Goal: Check status: Check status

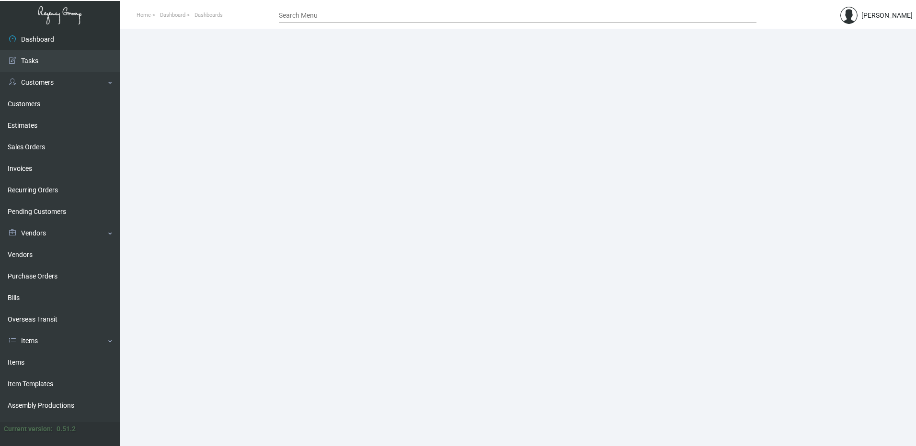
click at [293, 11] on div "Search Menu" at bounding box center [518, 15] width 478 height 15
click at [294, 14] on input "Search Menu" at bounding box center [518, 16] width 478 height 8
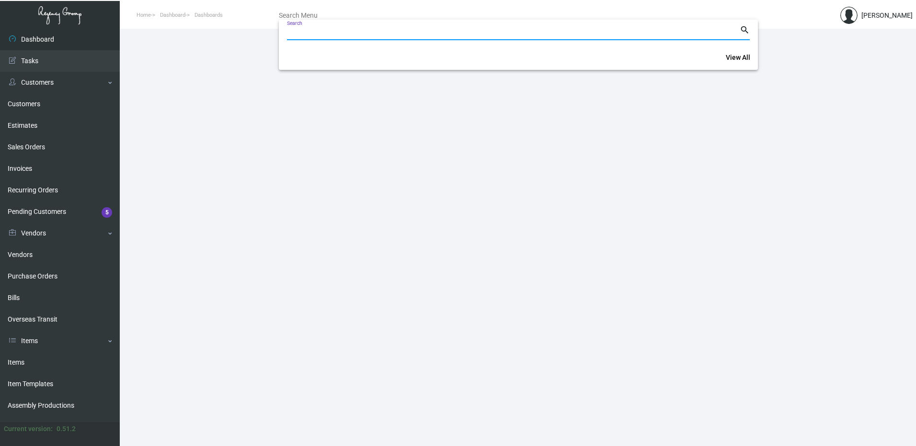
click at [303, 30] on input "Search" at bounding box center [513, 33] width 453 height 8
paste input "108335"
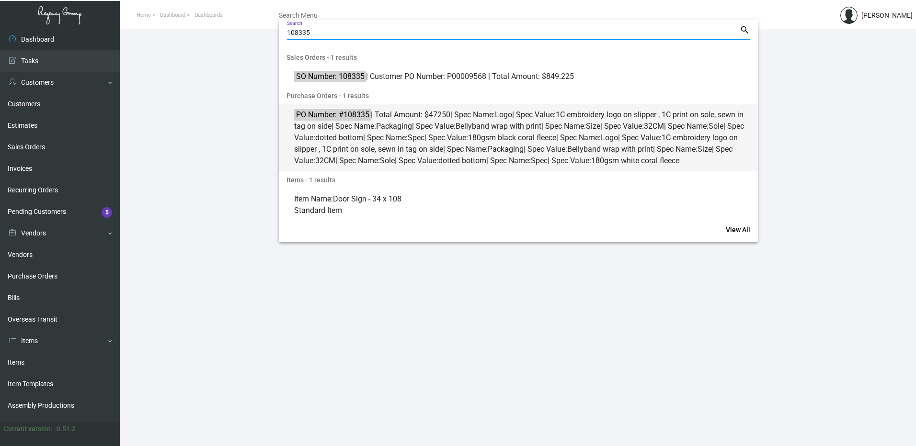
type input "108335"
click at [375, 125] on span "PO Number: #108335 | Total Amount: $47250 | Spec Name: Logo | Spec Value: 1C em…" at bounding box center [523, 137] width 459 height 57
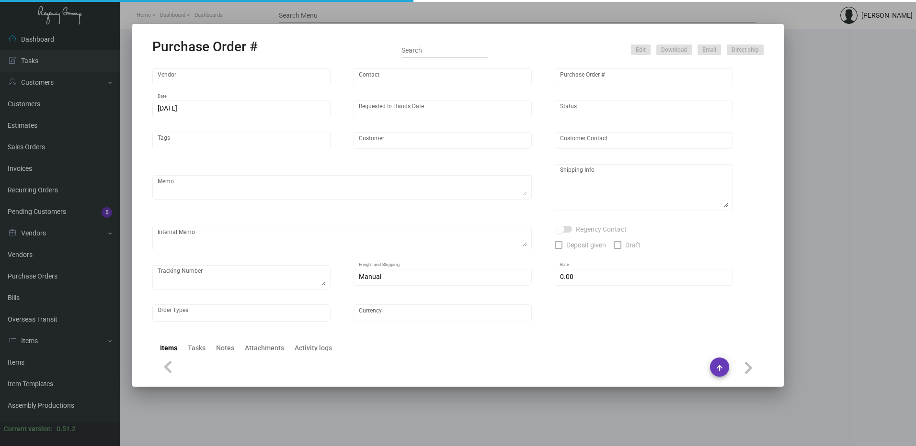
type input "Hangzhou [PERSON_NAME] Leisure Product Co. LTD"
type input "[PERSON_NAME]"
type input "108335"
type input "[DATE]"
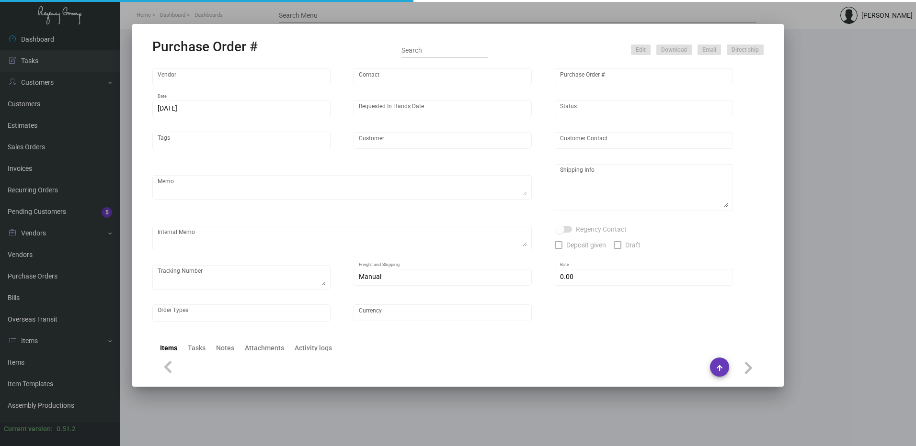
type input "[PERSON_NAME] Lodgeworks Partners"
type textarea "10K per color for the first batch, rest pending shipping instruction"
type textarea "Regency Group NJ - [PERSON_NAME] [STREET_ADDRESS]"
checkbox input "true"
type input "$ 0.00"
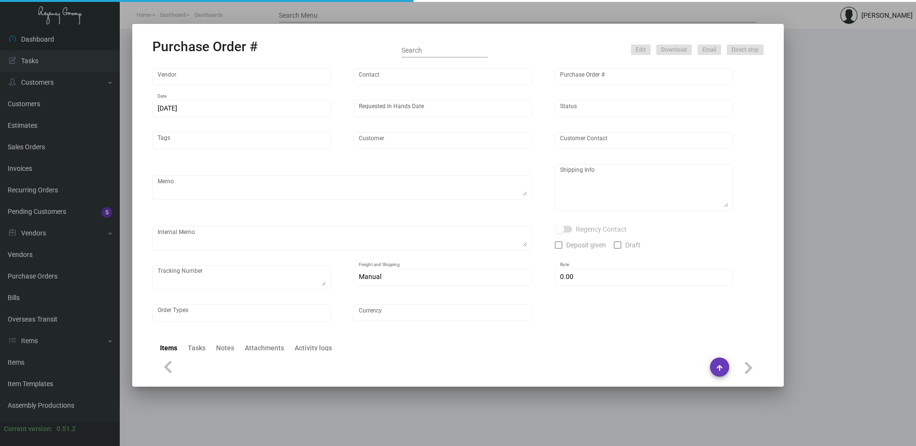
type input "United States Dollar $"
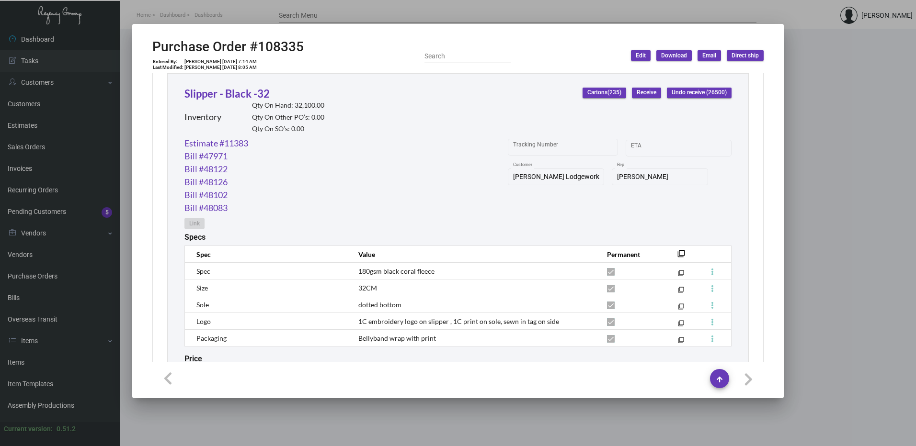
scroll to position [450, 0]
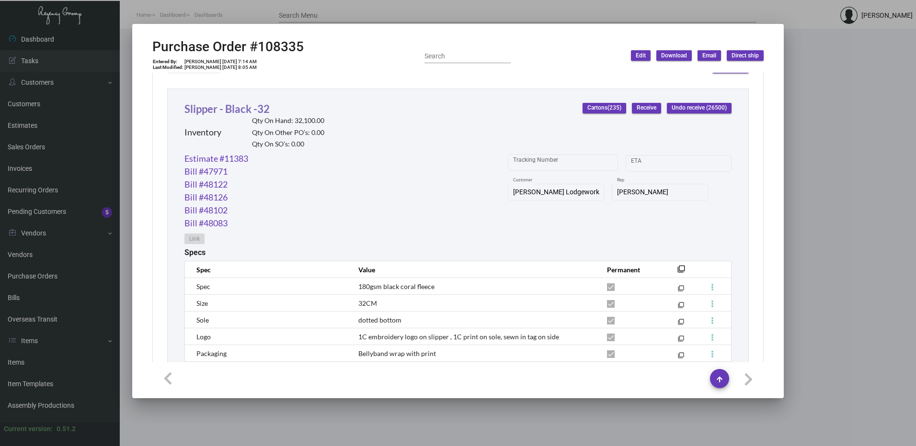
click at [251, 106] on link "Slipper - Black -32" at bounding box center [226, 108] width 85 height 13
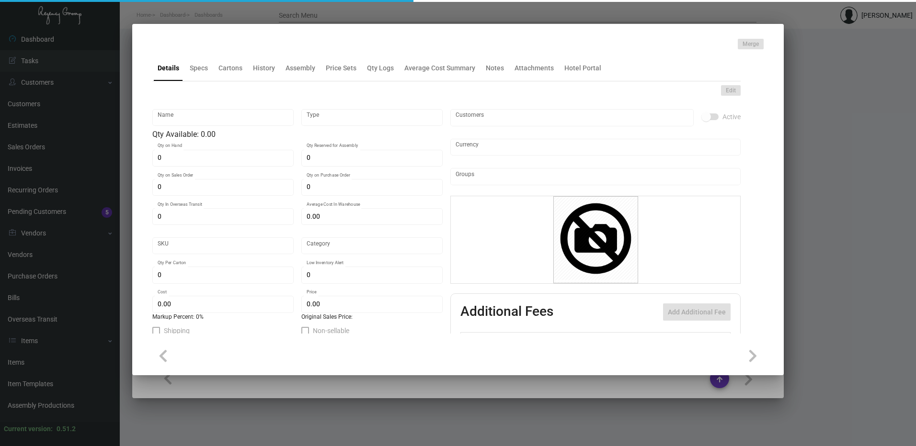
type input "Slipper - Black -32"
type input "Inventory"
type input "32,100"
type input "11,000"
type input "$ 0.63351"
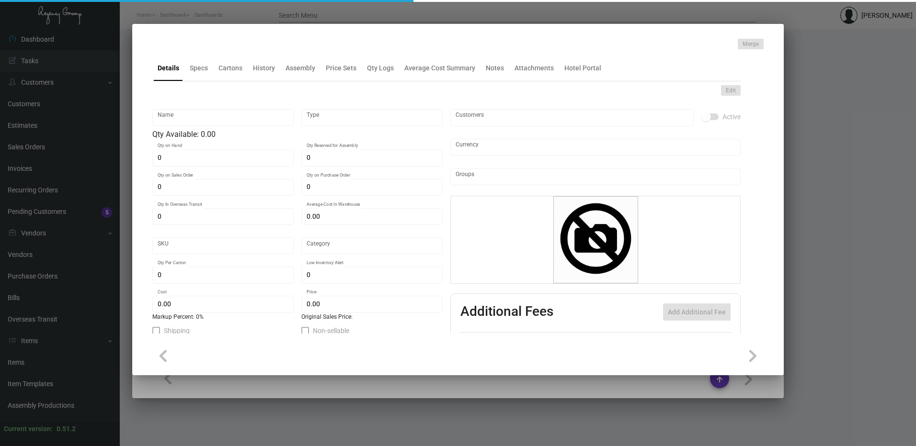
type input "Overseas"
type input "100"
type input "$ 0.63"
type input "$ 1.53"
type textarea "HR Slipper: Size #10 slipper, 1 size to fit all, black color cushion material ,…"
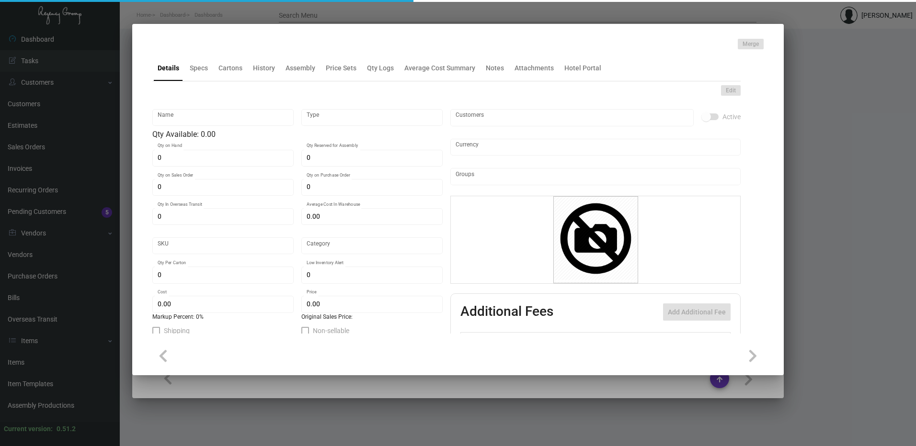
type textarea "HR Slipper: Size #10 slipper, 1 size to fit all, black color cushion material ,…"
checkbox input "true"
type input "United States Dollar $"
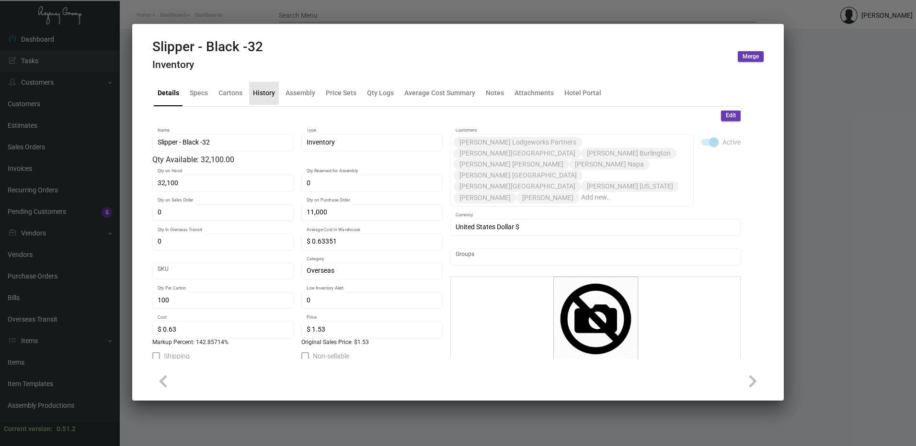
click at [265, 91] on div "History" at bounding box center [264, 93] width 22 height 10
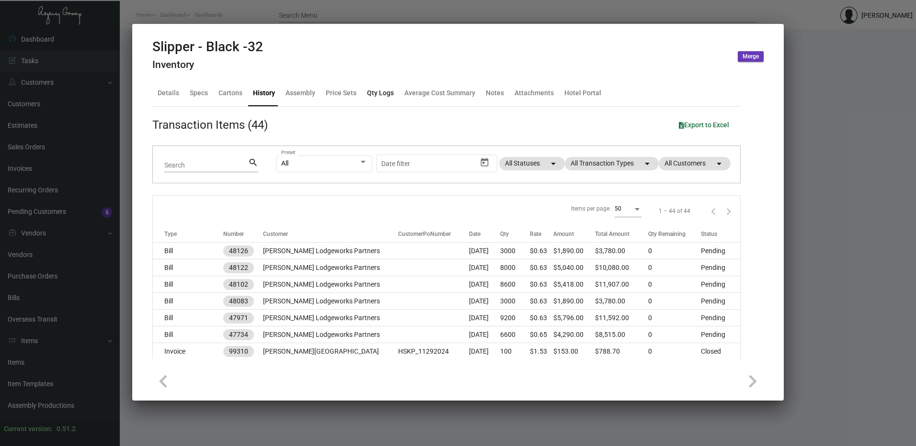
click at [393, 94] on div "Qty Logs" at bounding box center [380, 93] width 34 height 23
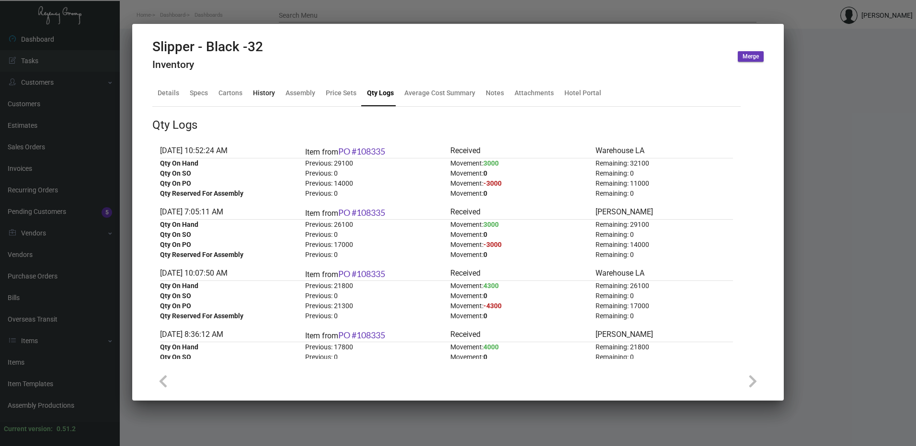
click at [254, 93] on div "History" at bounding box center [264, 93] width 22 height 10
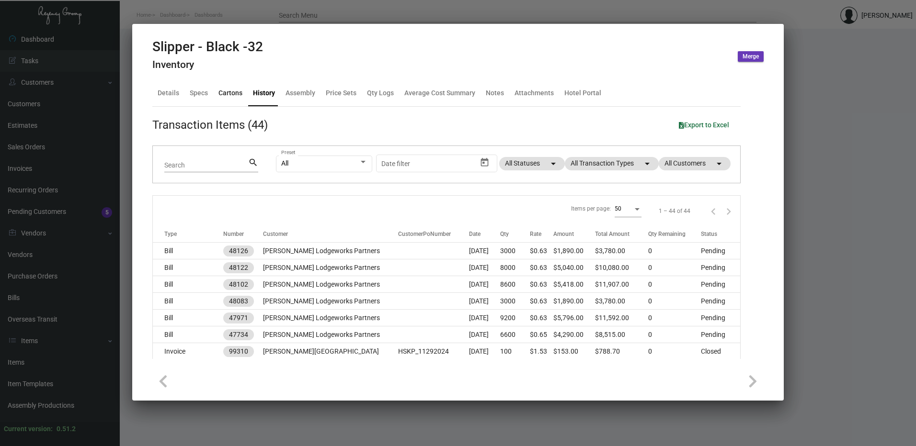
click at [224, 93] on div "Cartons" at bounding box center [230, 93] width 24 height 10
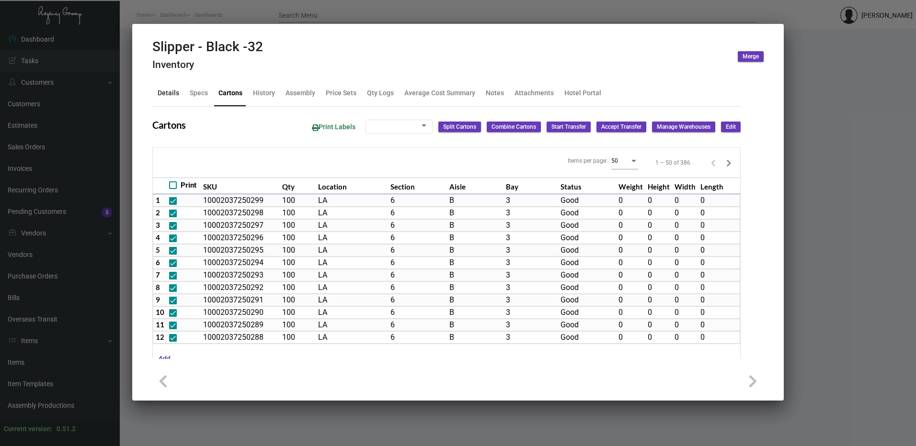
click at [169, 96] on div "Details" at bounding box center [169, 93] width 22 height 10
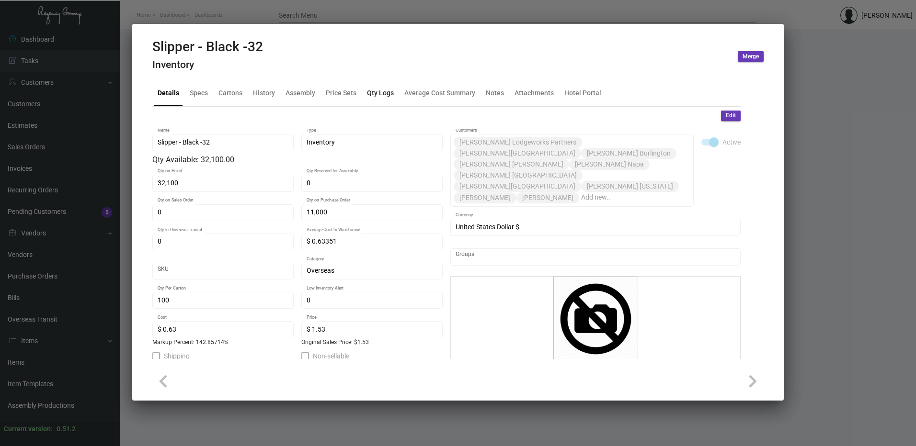
drag, startPoint x: 378, startPoint y: 95, endPoint x: 386, endPoint y: 98, distance: 8.2
click at [378, 95] on div "Qty Logs" at bounding box center [380, 93] width 27 height 10
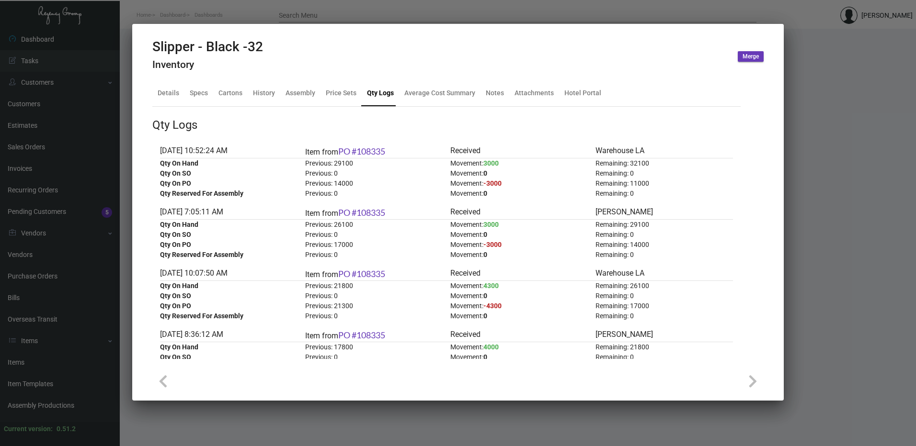
drag, startPoint x: 482, startPoint y: 13, endPoint x: 443, endPoint y: 0, distance: 41.2
click at [482, 13] on div at bounding box center [458, 223] width 916 height 446
